Goal: Information Seeking & Learning: Learn about a topic

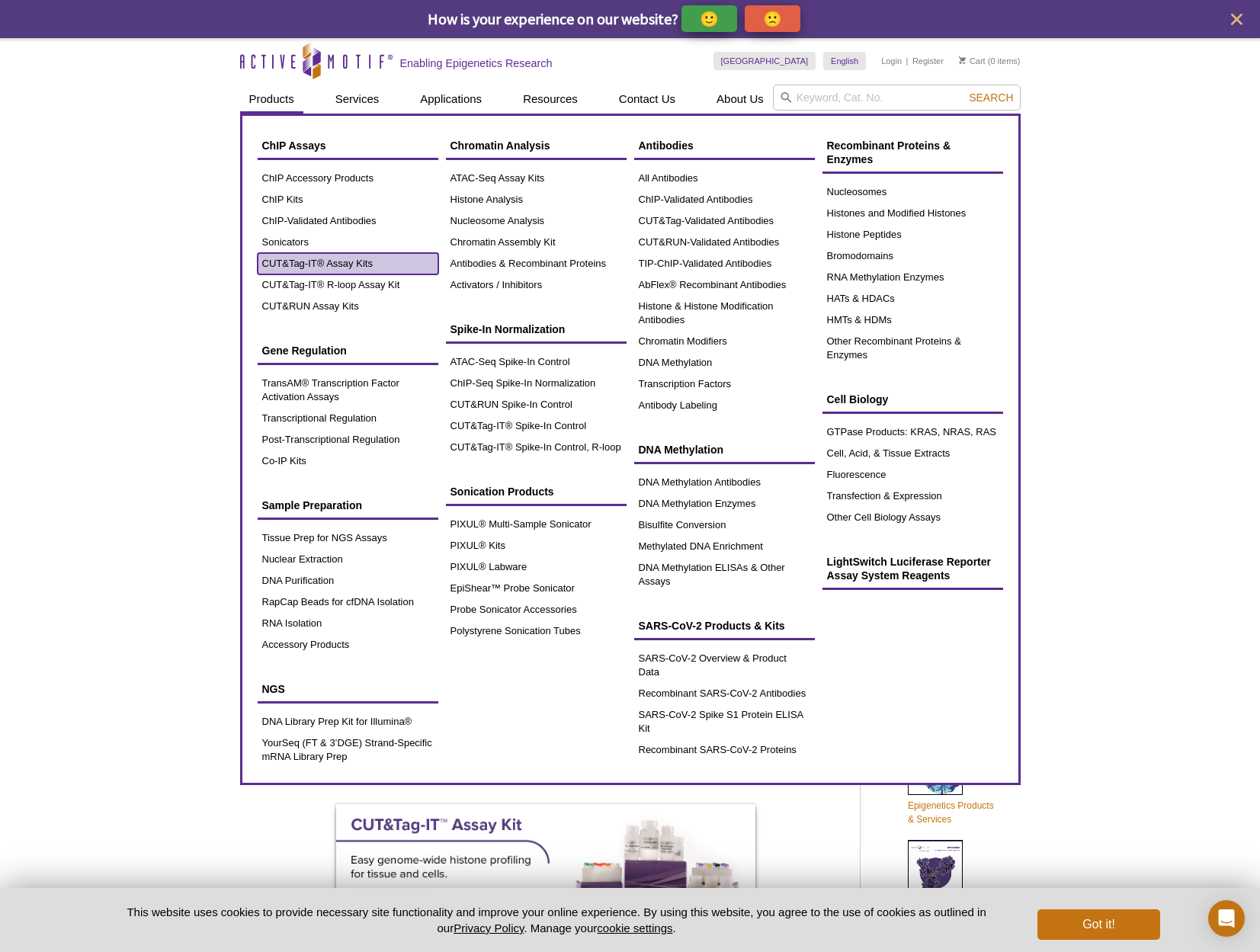
click at [352, 266] on link "CUT&Tag-IT® Assay Kits" at bounding box center [348, 263] width 181 height 21
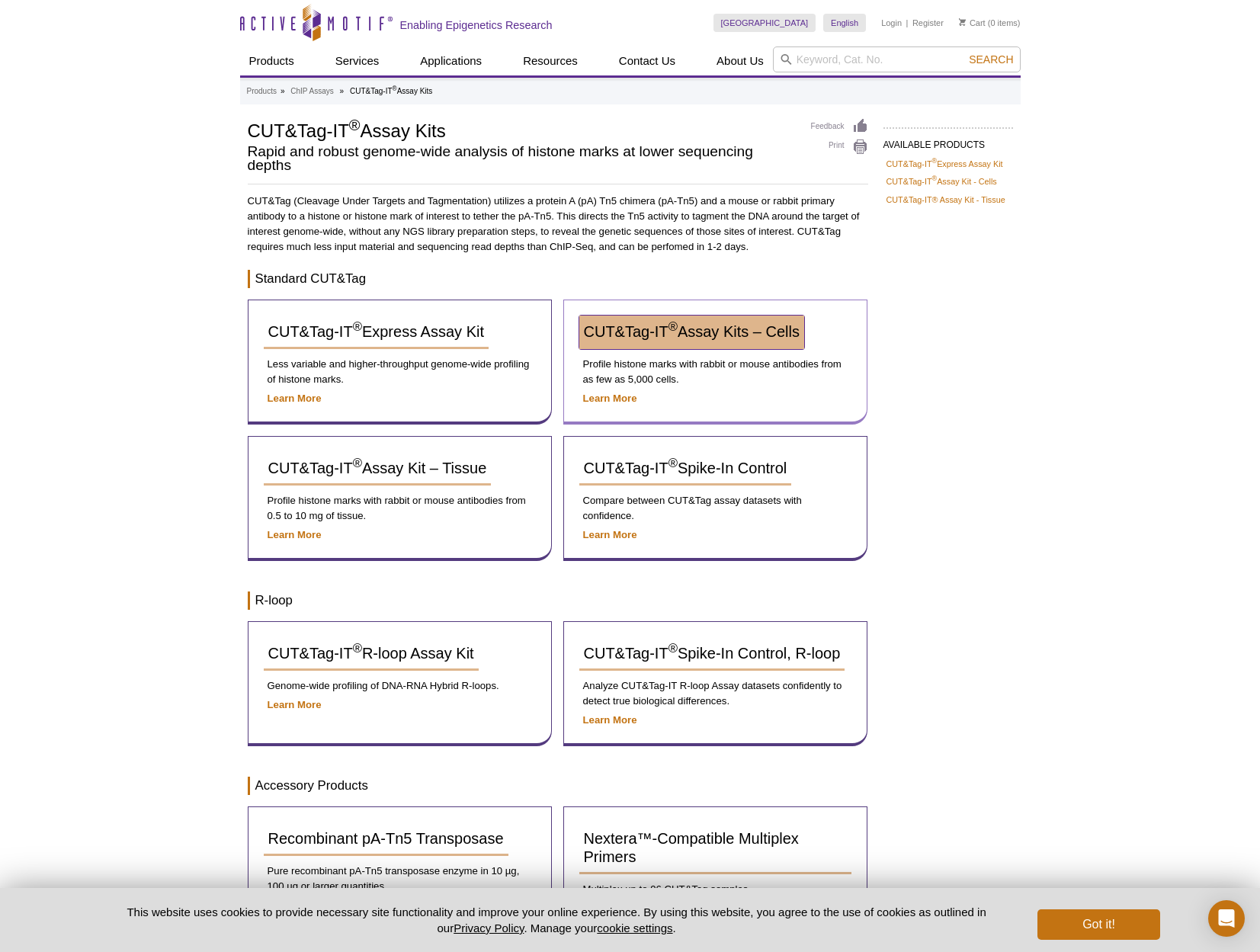
click at [766, 332] on span "CUT&Tag-IT ® Assay Kits – Cells" at bounding box center [692, 332] width 216 height 17
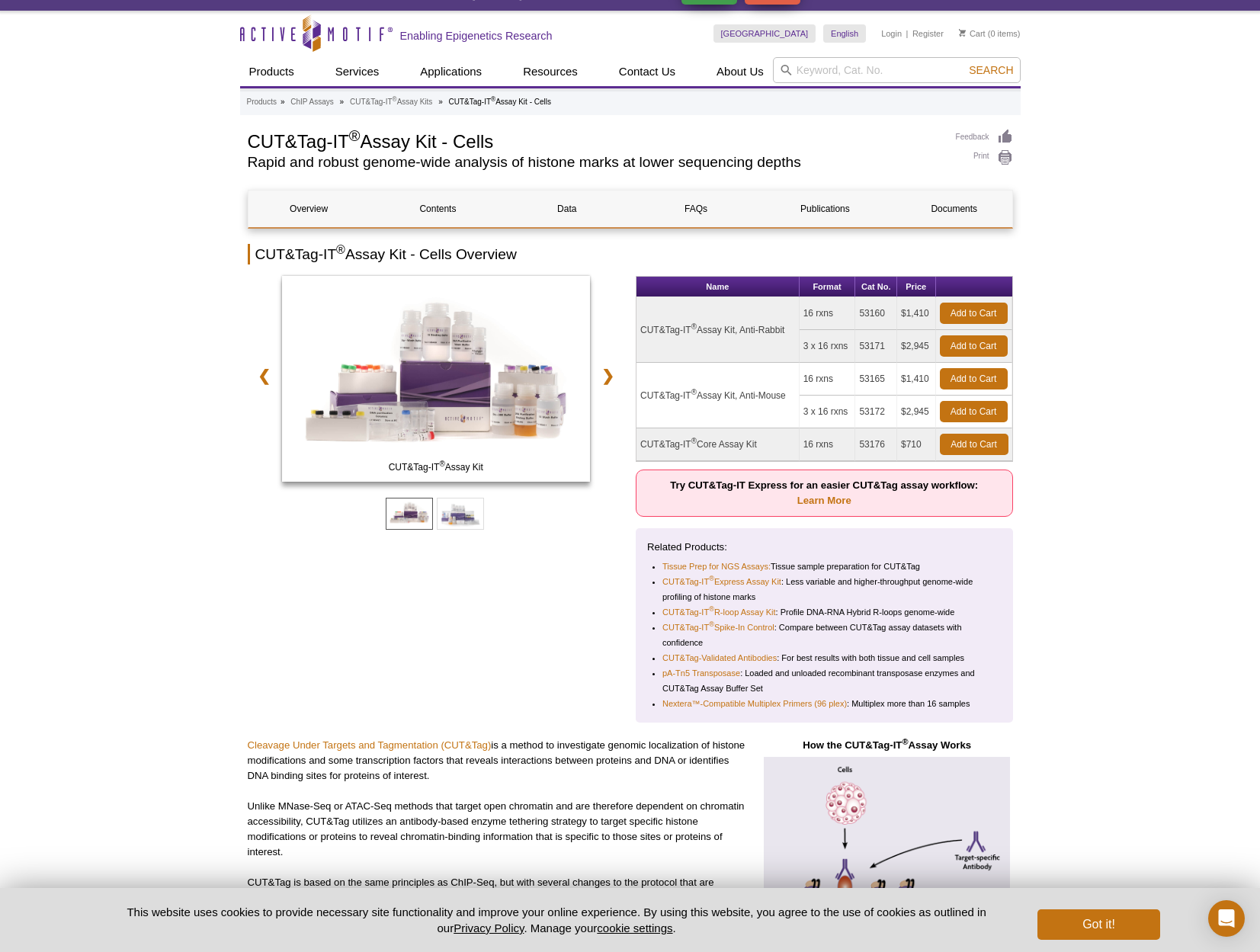
scroll to position [30, 0]
